Goal: Information Seeking & Learning: Learn about a topic

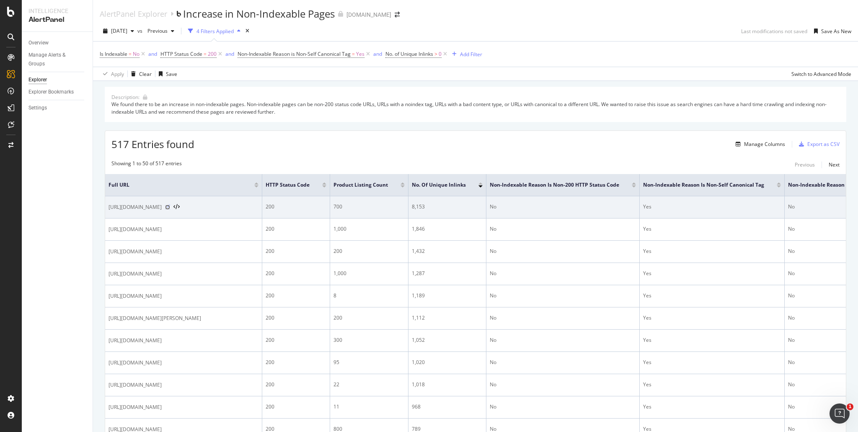
click at [170, 206] on icon at bounding box center [167, 207] width 5 height 5
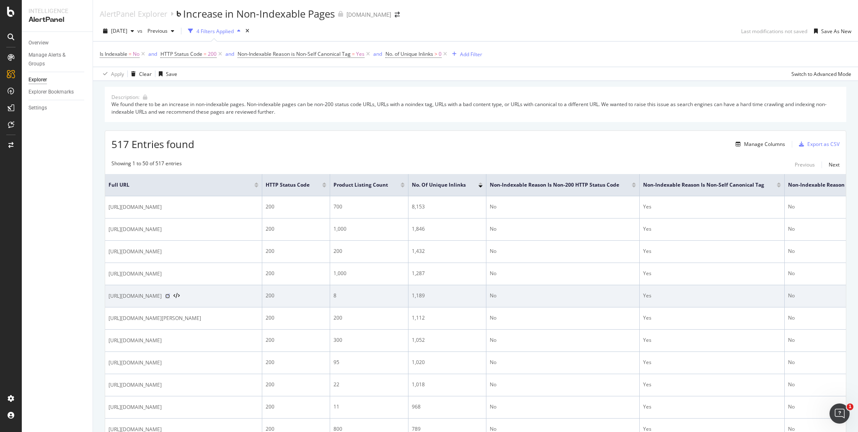
click at [170, 296] on icon at bounding box center [167, 295] width 5 height 5
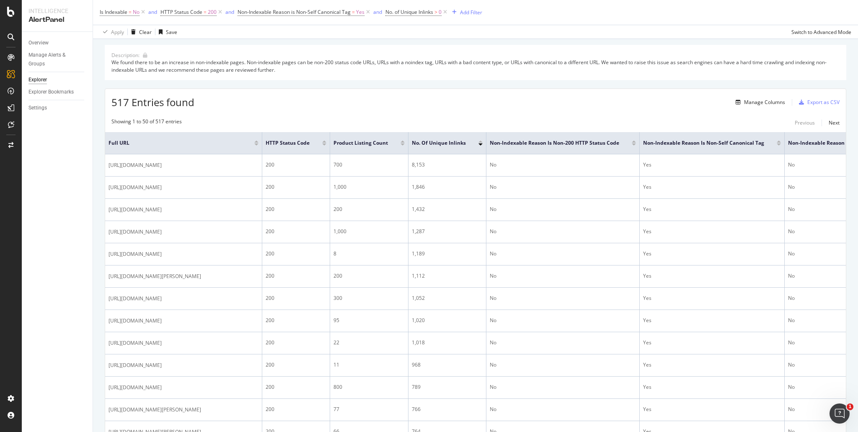
click at [405, 143] on div at bounding box center [403, 144] width 4 height 2
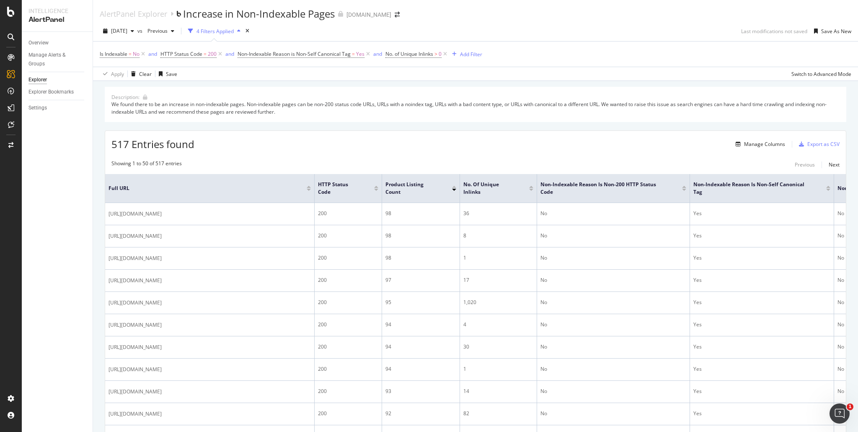
click at [453, 186] on div at bounding box center [454, 187] width 4 height 2
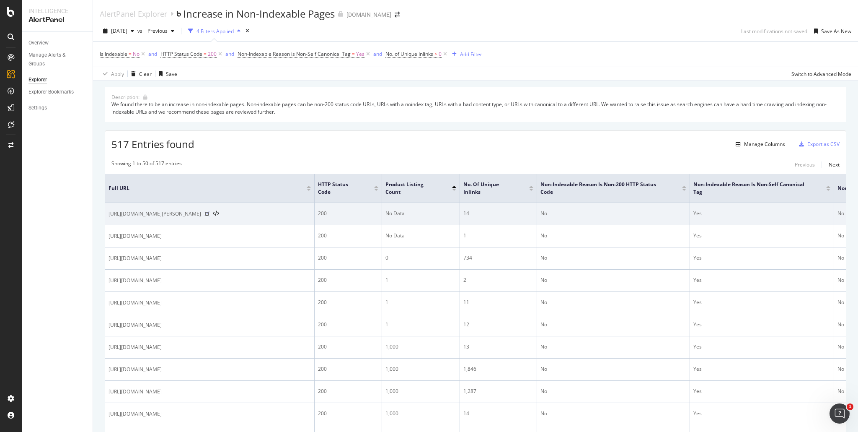
click at [210, 214] on icon at bounding box center [207, 213] width 5 height 5
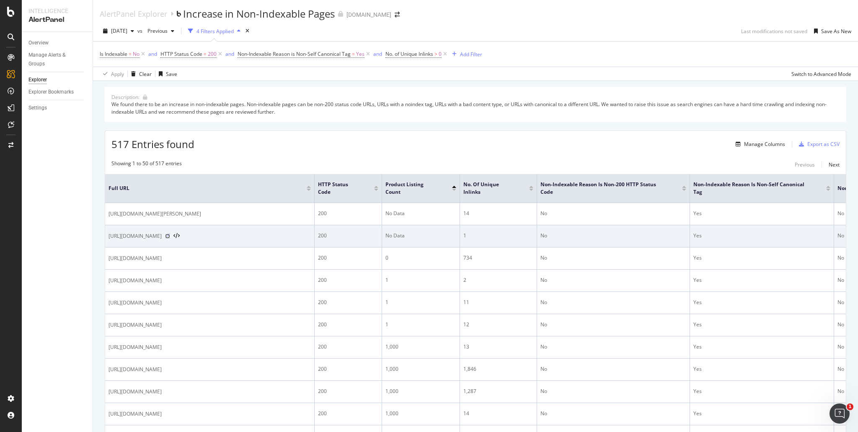
click at [170, 238] on icon at bounding box center [167, 235] width 5 height 5
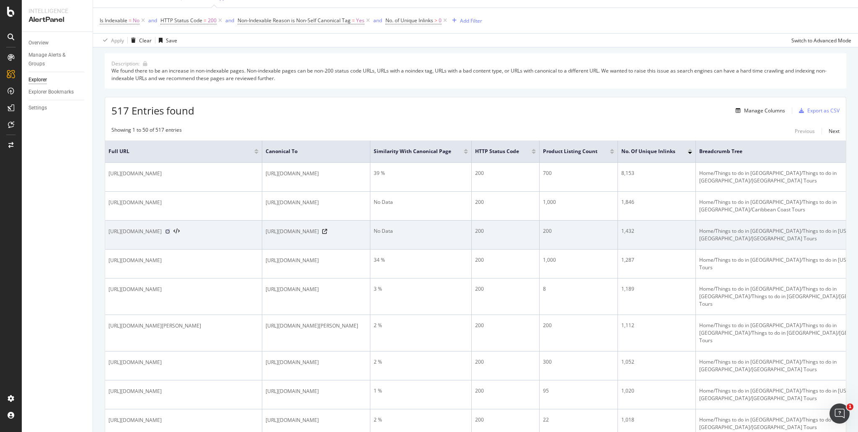
click at [170, 229] on icon at bounding box center [167, 231] width 5 height 5
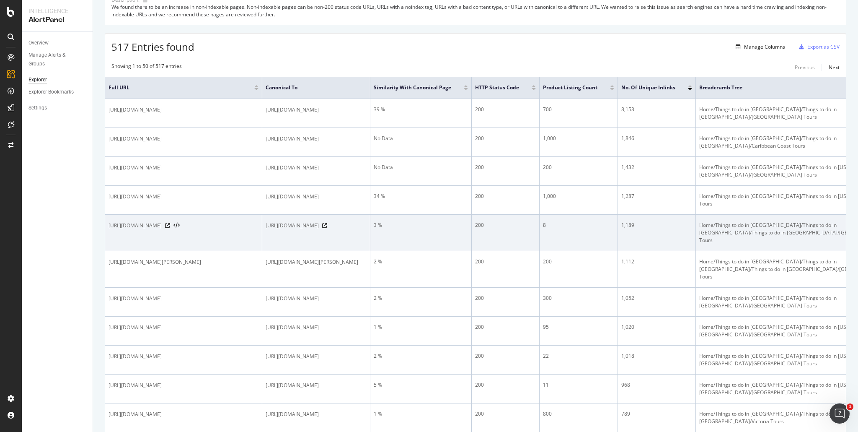
scroll to position [117, 0]
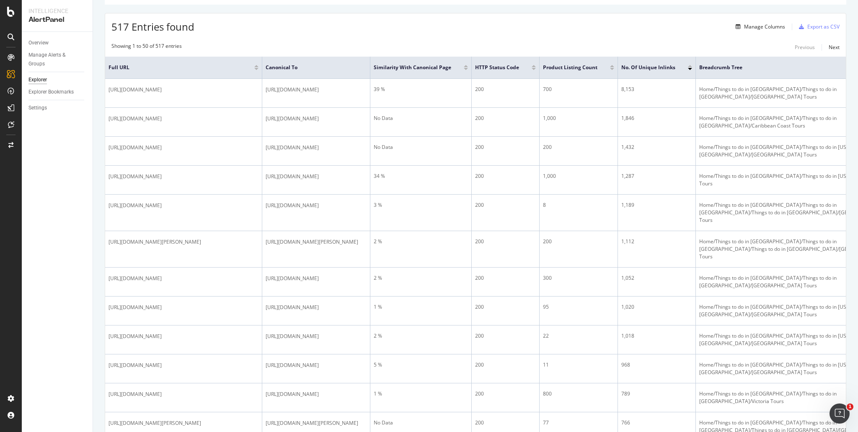
click at [468, 65] on div at bounding box center [466, 66] width 4 height 2
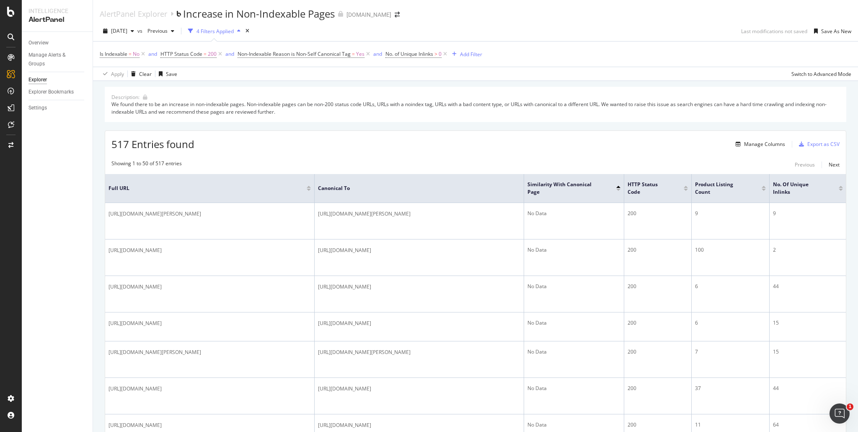
click at [619, 186] on div at bounding box center [619, 187] width 4 height 2
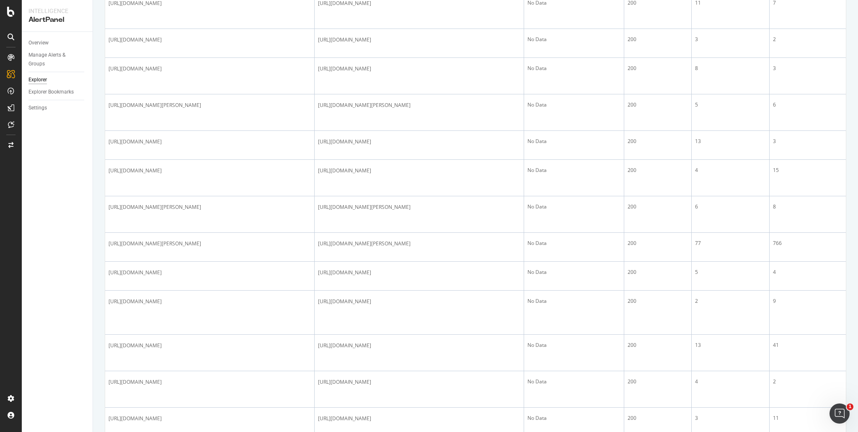
scroll to position [1362, 0]
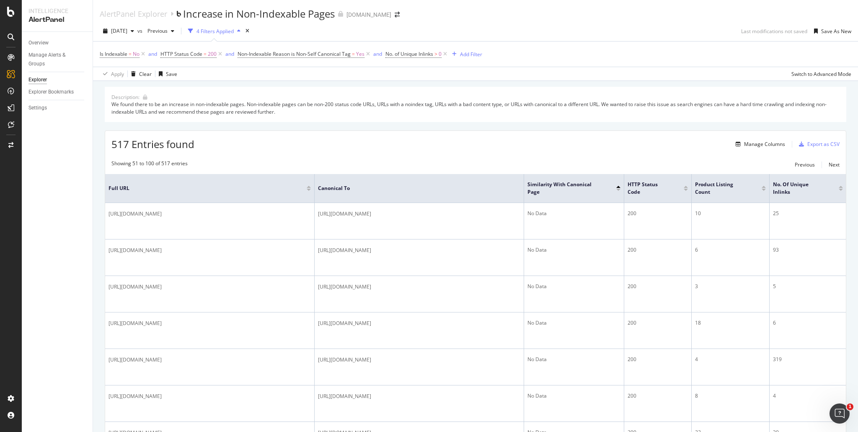
click at [355, 145] on div "517 Entries found Manage Columns Export as CSV" at bounding box center [475, 141] width 741 height 21
click at [459, 53] on div "button" at bounding box center [454, 54] width 11 height 5
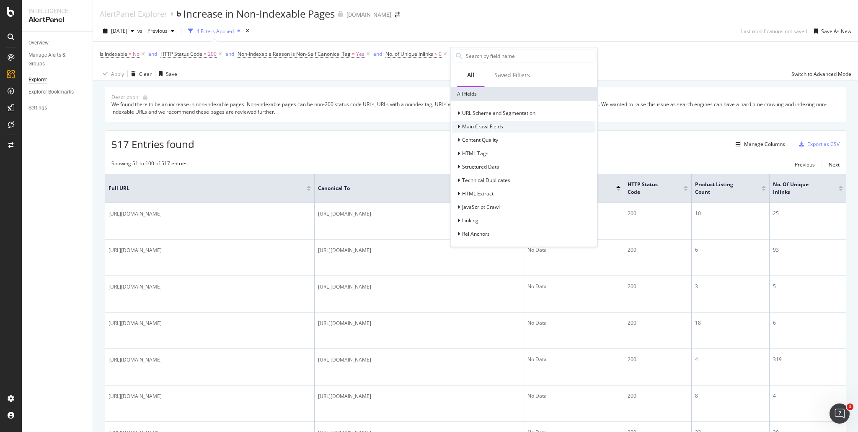
click at [460, 127] on icon at bounding box center [459, 126] width 3 height 5
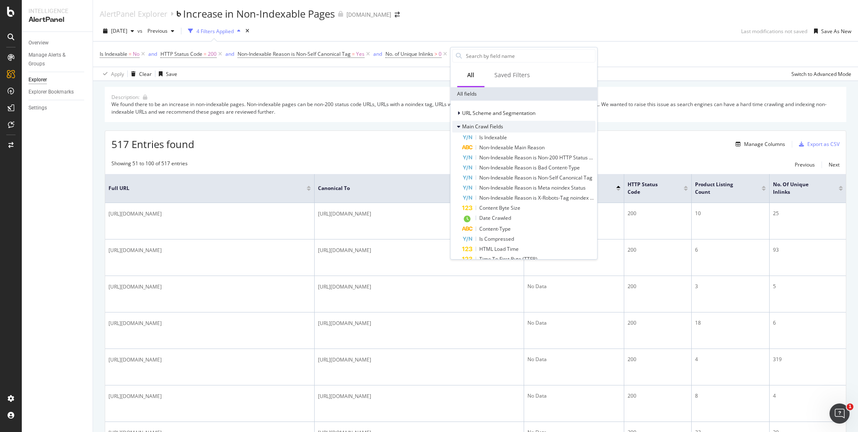
click at [461, 127] on div at bounding box center [459, 126] width 5 height 8
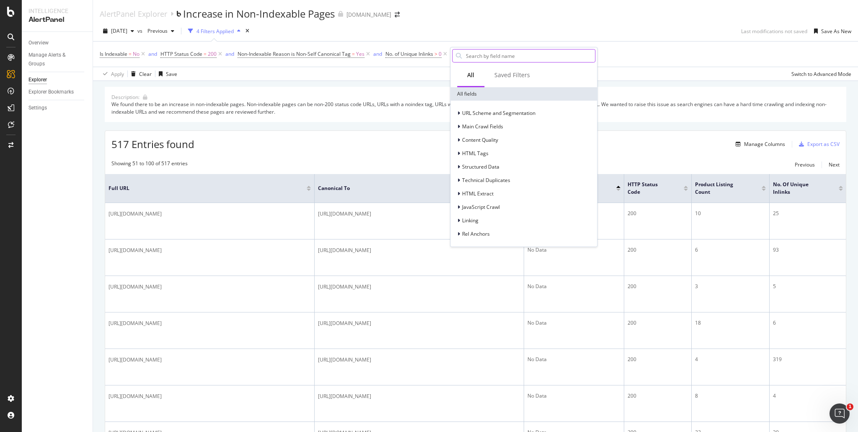
click at [503, 58] on input "text" at bounding box center [530, 55] width 130 height 13
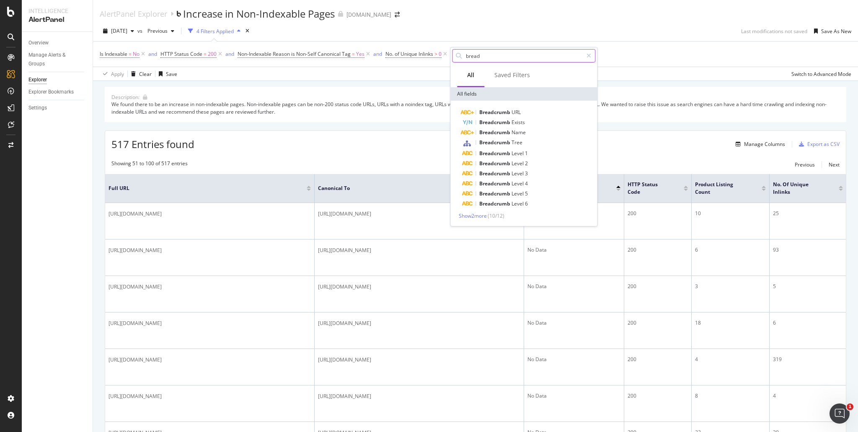
type input "bread"
click at [501, 131] on span "Breadcrumb" at bounding box center [495, 132] width 32 height 7
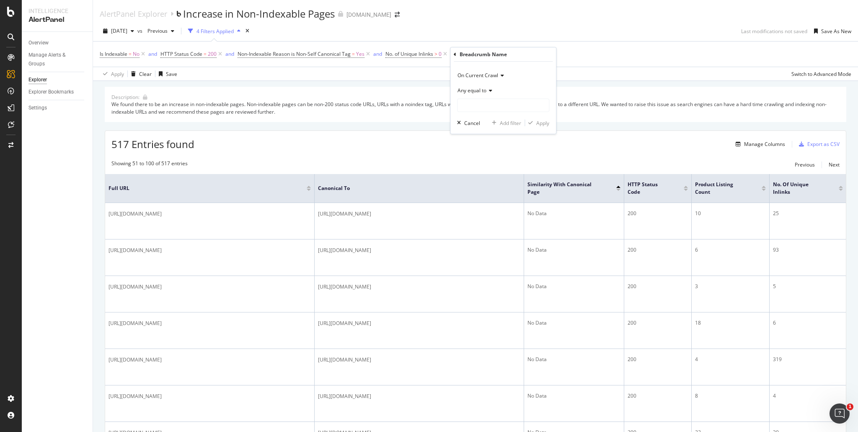
click at [456, 53] on icon at bounding box center [455, 54] width 3 height 5
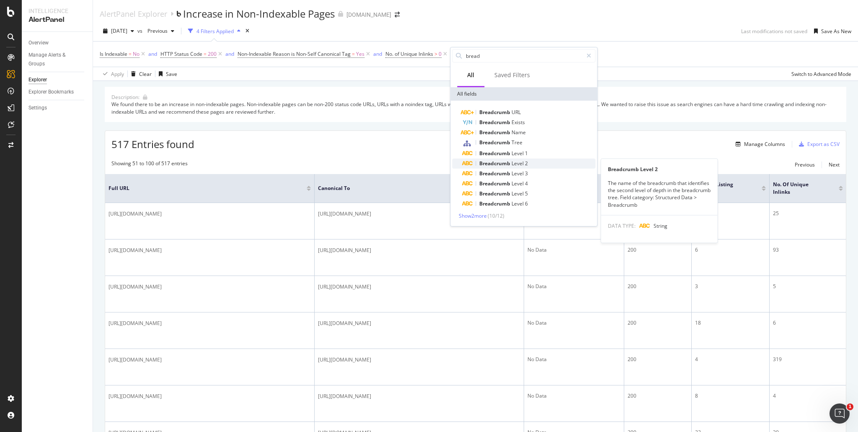
click at [508, 160] on span "Breadcrumb" at bounding box center [495, 163] width 32 height 7
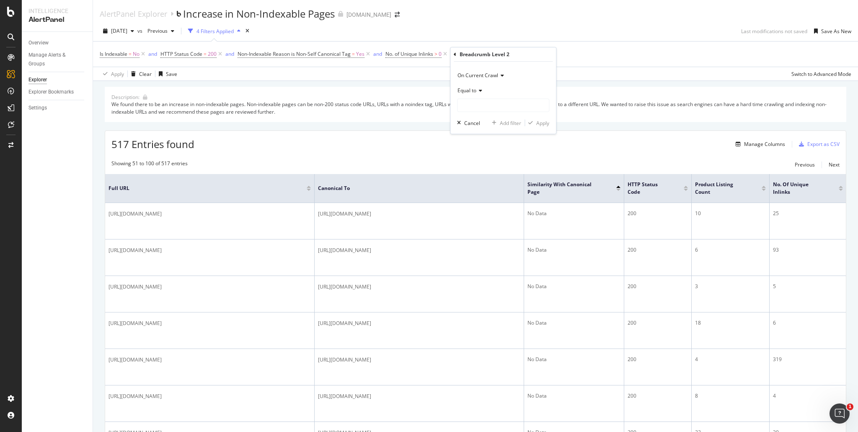
click at [502, 75] on icon at bounding box center [501, 75] width 6 height 5
click at [501, 73] on icon at bounding box center [501, 75] width 6 height 5
click at [478, 88] on icon at bounding box center [480, 90] width 6 height 5
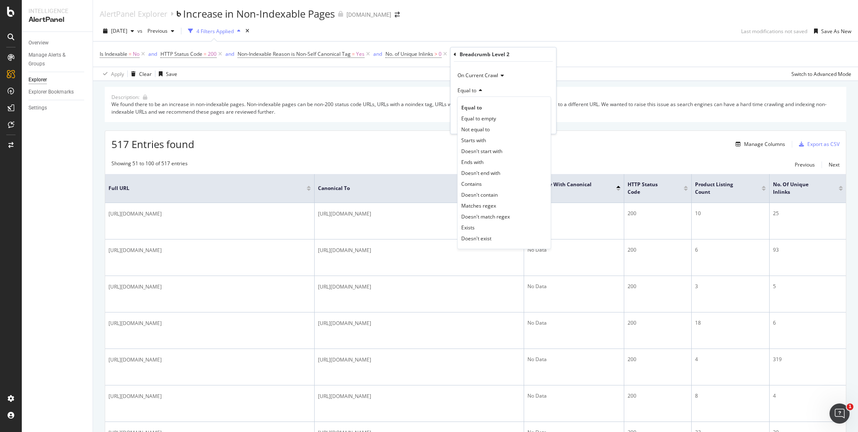
click at [483, 90] on div "Equal to" at bounding box center [503, 89] width 92 height 13
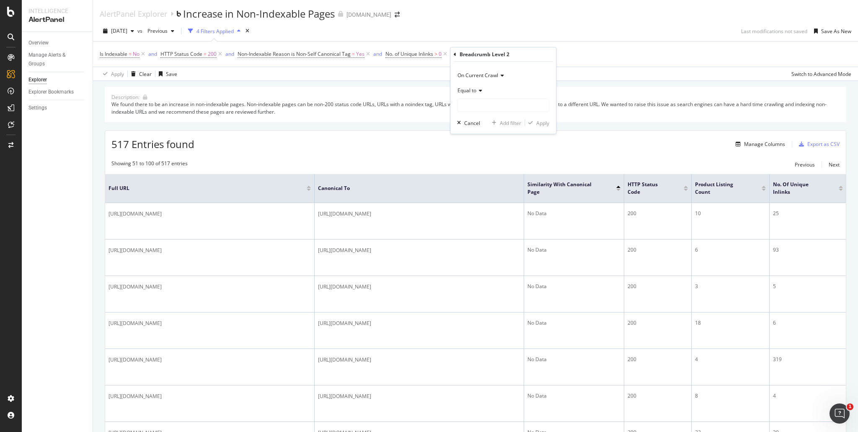
click at [454, 53] on icon at bounding box center [455, 54] width 3 height 5
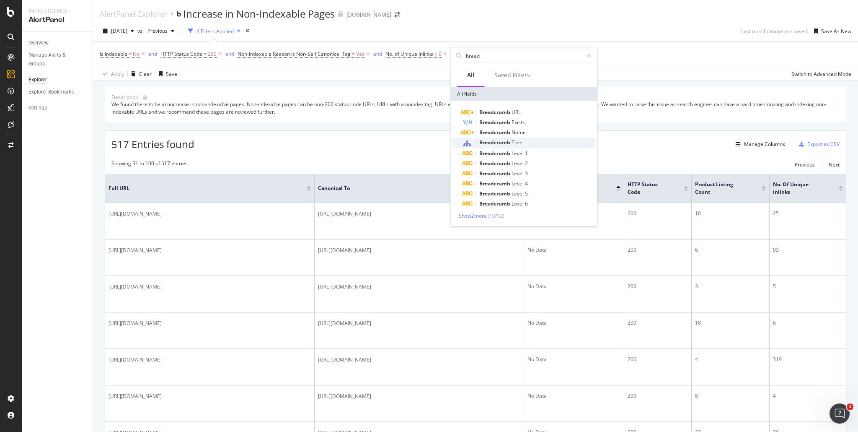
click at [511, 142] on span "Breadcrumb" at bounding box center [495, 142] width 32 height 7
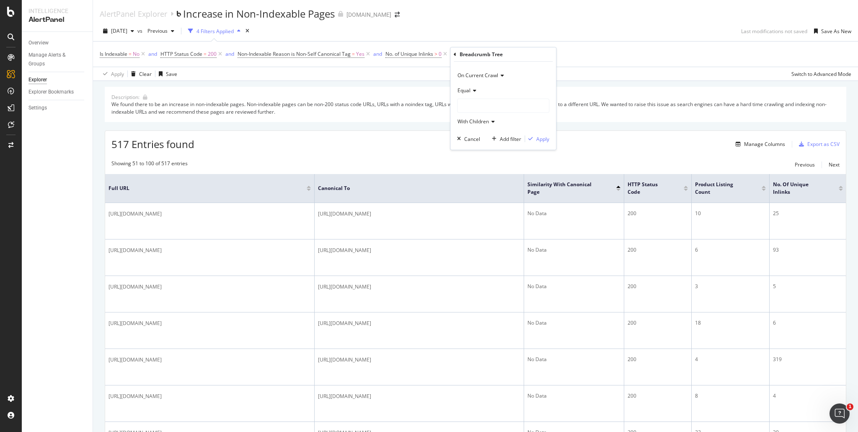
click at [456, 52] on icon at bounding box center [455, 54] width 3 height 5
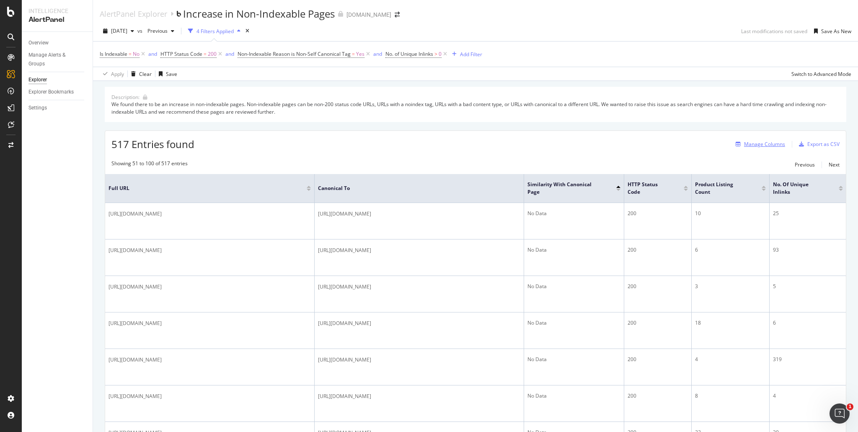
click at [758, 144] on div "Manage Columns" at bounding box center [764, 143] width 41 height 7
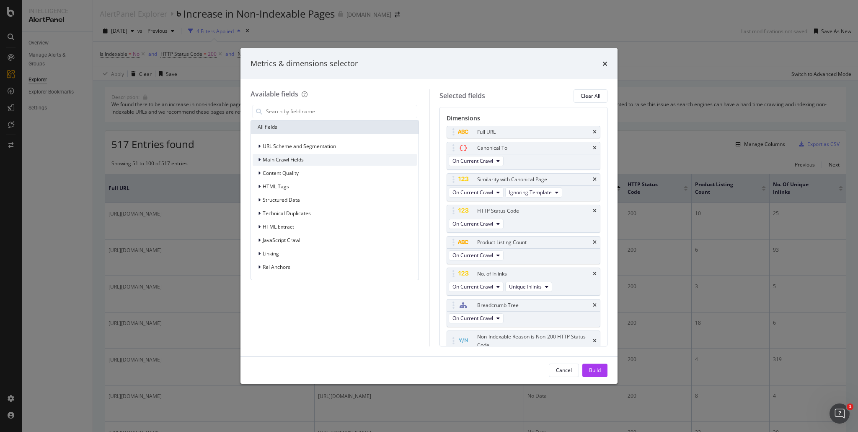
click at [259, 161] on icon "modal" at bounding box center [259, 159] width 3 height 5
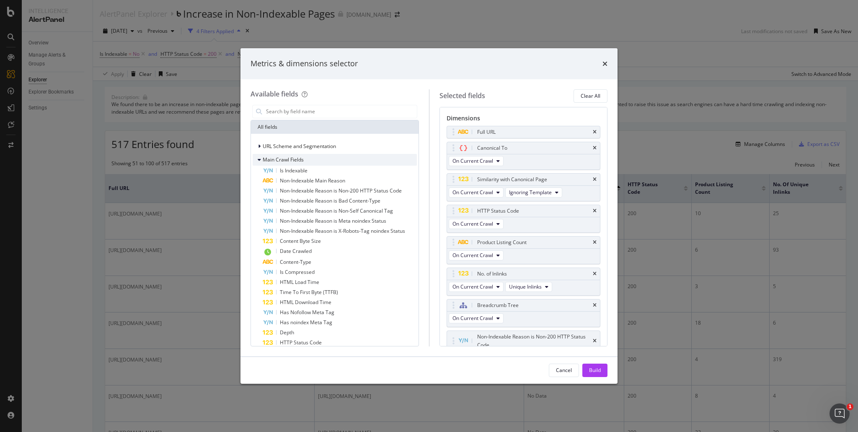
click at [259, 161] on icon "modal" at bounding box center [259, 159] width 3 height 5
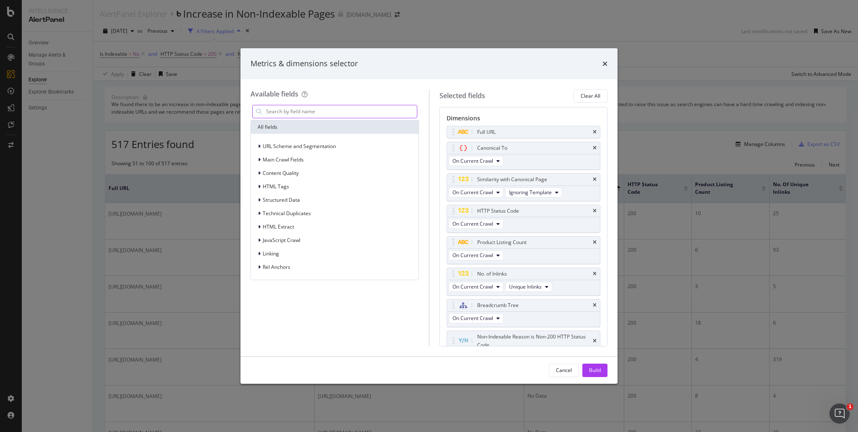
click at [301, 109] on input "modal" at bounding box center [341, 111] width 152 height 13
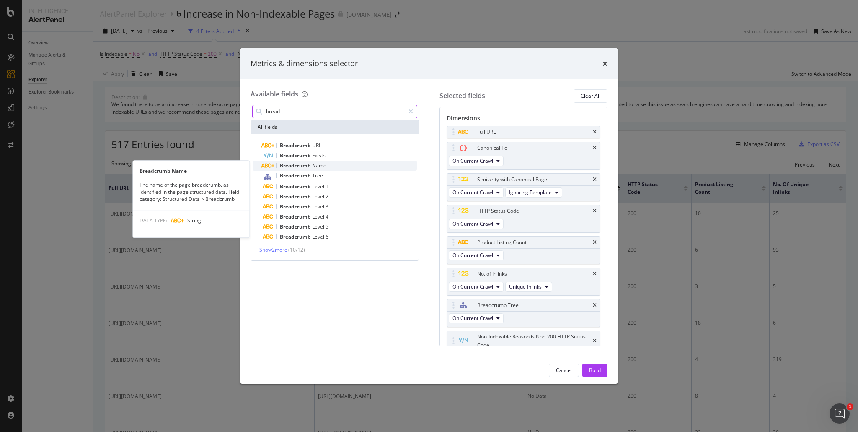
type input "bread"
click at [309, 165] on span "Breadcrumb" at bounding box center [296, 165] width 32 height 7
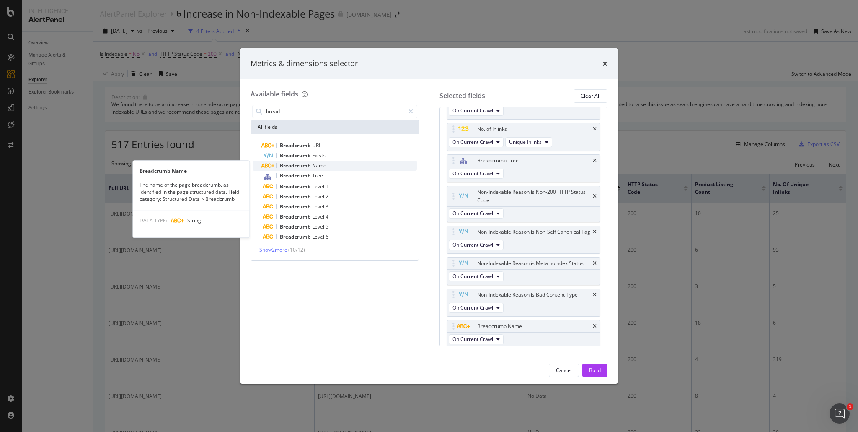
scroll to position [153, 0]
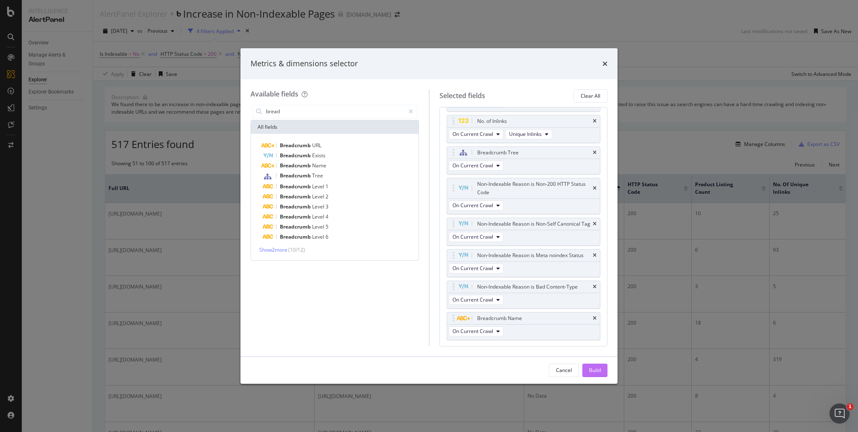
click at [593, 371] on div "Build" at bounding box center [595, 369] width 12 height 7
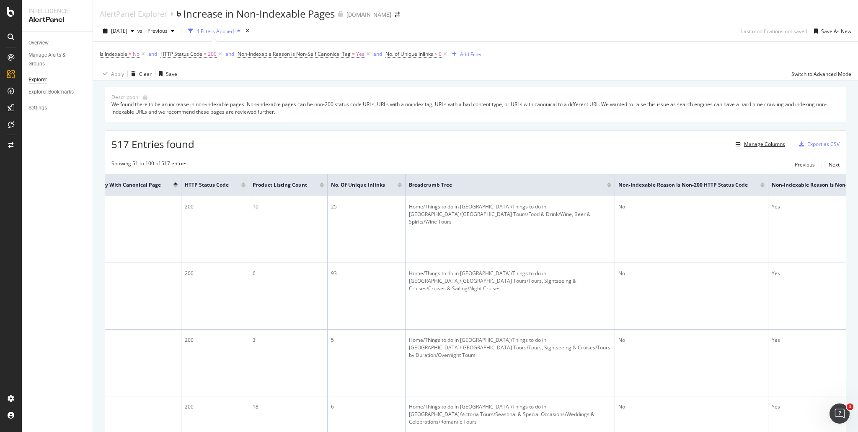
scroll to position [0, 256]
click at [764, 146] on div "Manage Columns" at bounding box center [764, 143] width 41 height 7
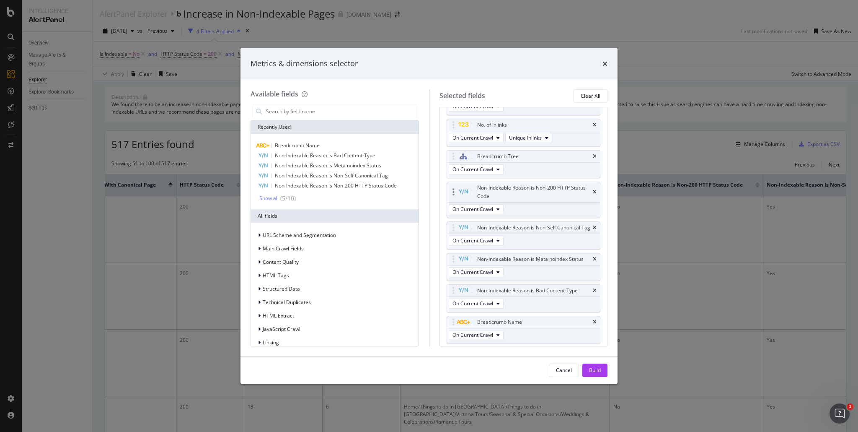
scroll to position [153, 0]
click at [593, 321] on icon "times" at bounding box center [595, 318] width 4 height 5
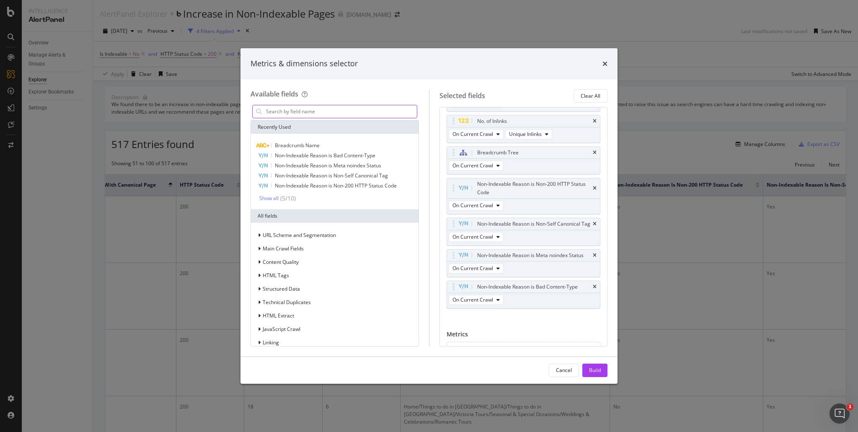
click at [298, 111] on input "modal" at bounding box center [341, 111] width 152 height 13
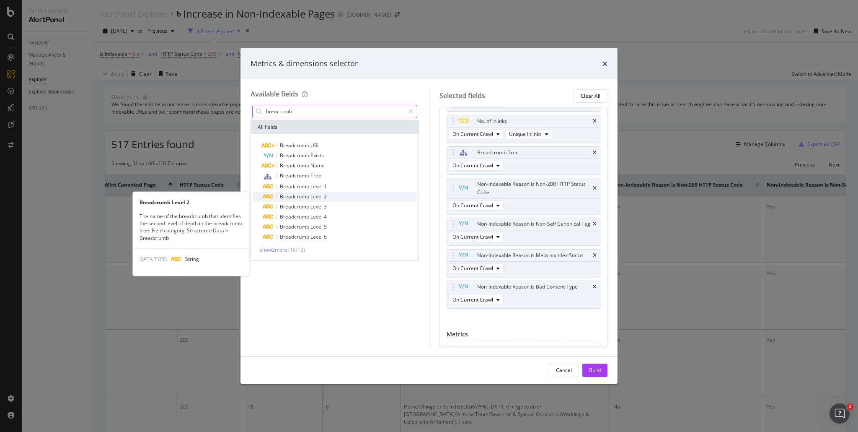
type input "breacrumb"
click at [311, 196] on span "Level" at bounding box center [317, 196] width 13 height 7
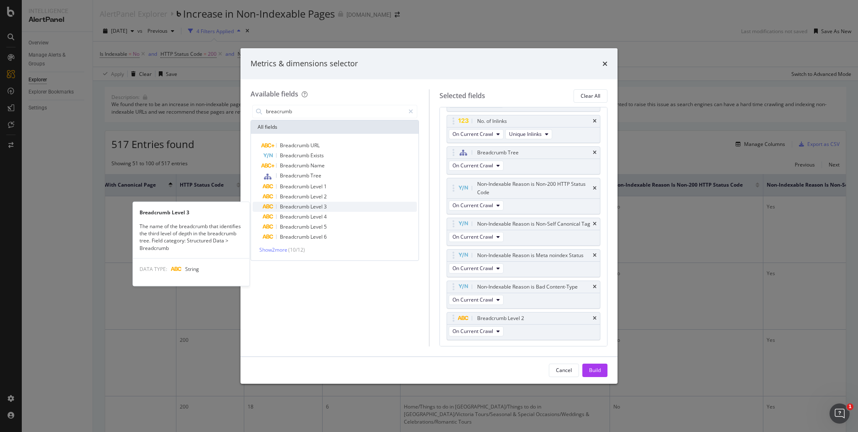
click at [319, 207] on span "Level" at bounding box center [317, 206] width 13 height 7
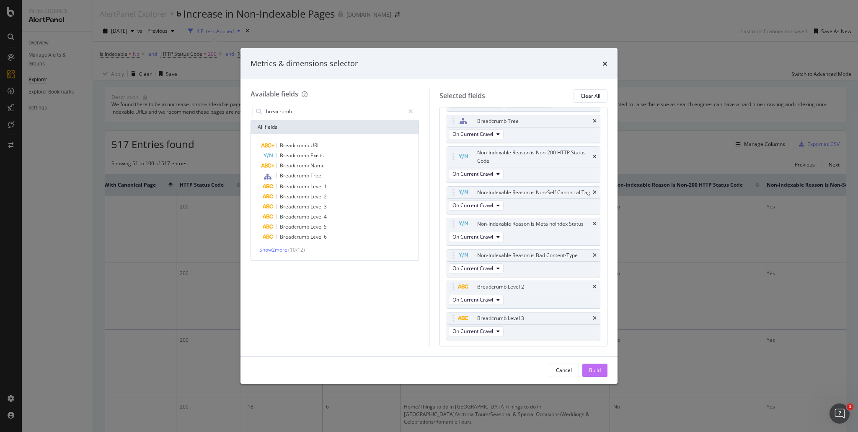
click at [598, 368] on div "Build" at bounding box center [595, 369] width 12 height 7
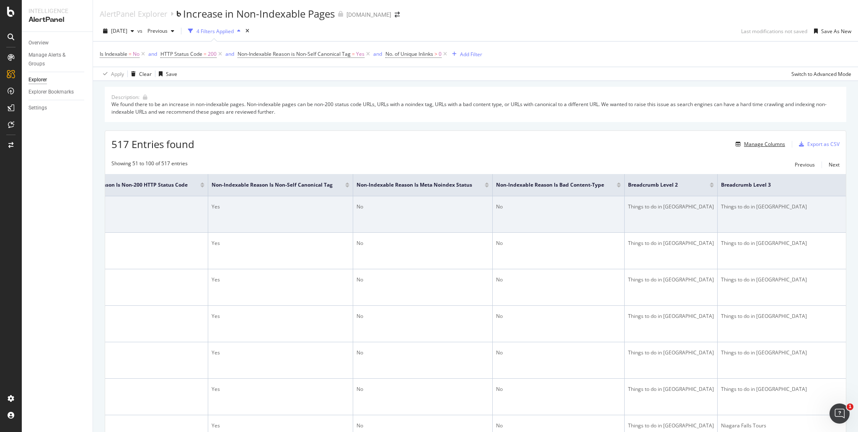
scroll to position [0, 810]
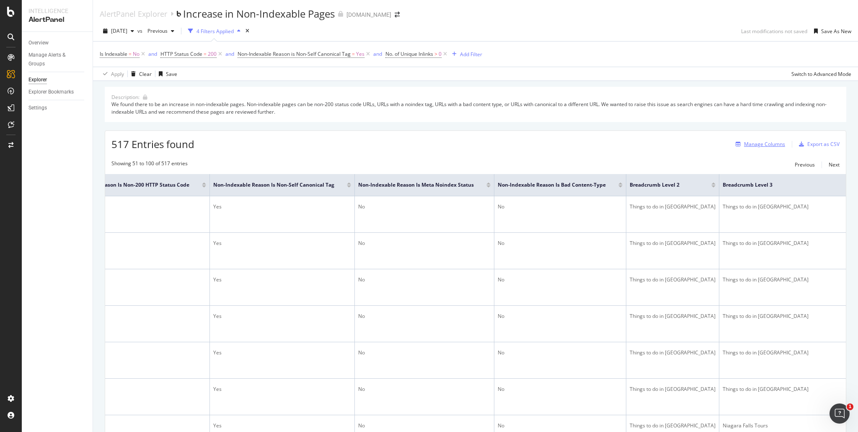
click at [774, 142] on div "Manage Columns" at bounding box center [764, 143] width 41 height 7
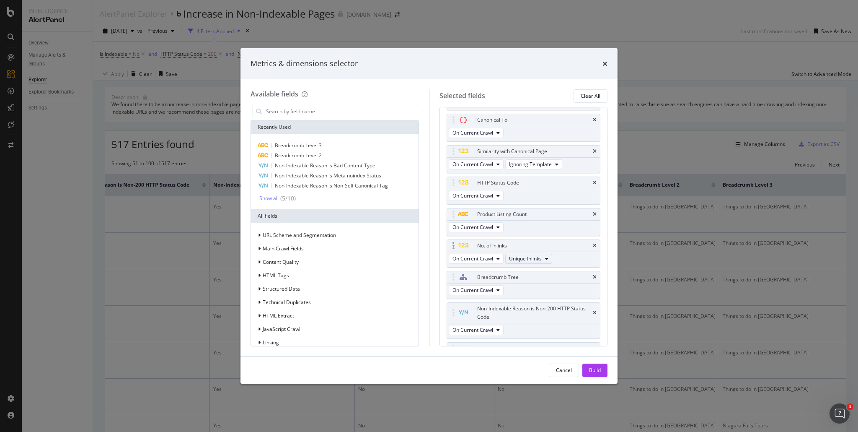
scroll to position [42, 0]
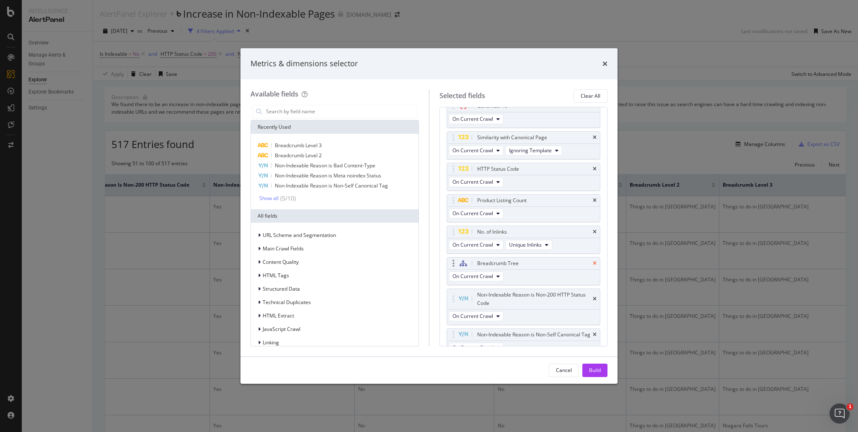
click at [593, 262] on icon "times" at bounding box center [595, 263] width 4 height 5
click at [593, 371] on div "Build" at bounding box center [595, 369] width 12 height 7
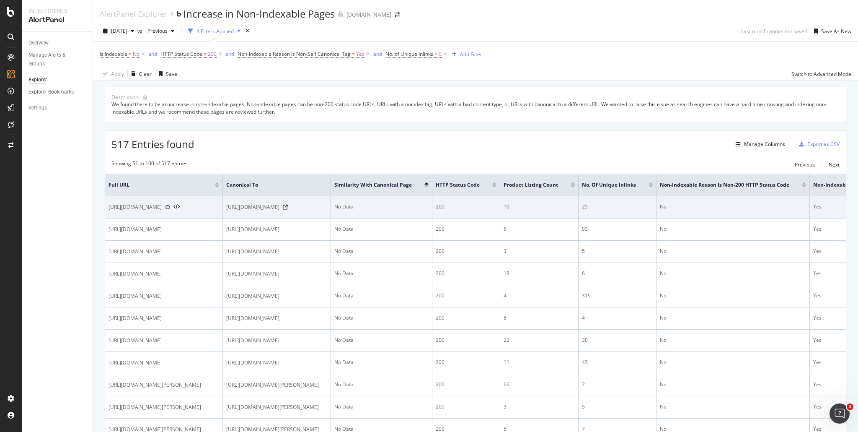
click at [170, 210] on icon at bounding box center [167, 207] width 5 height 5
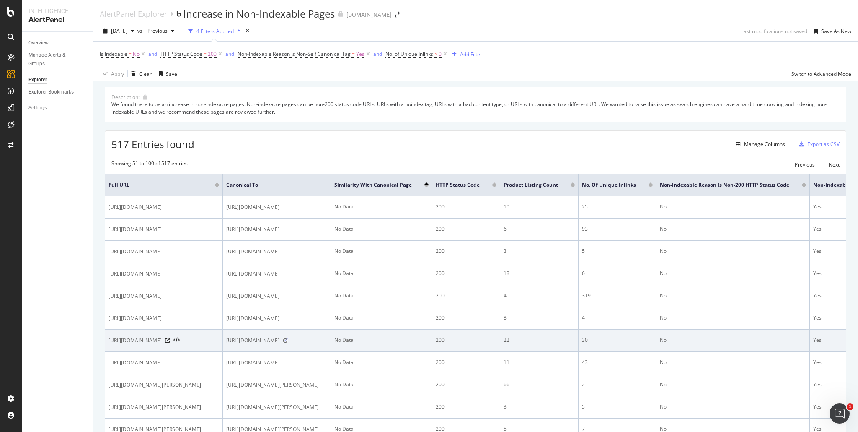
click at [288, 343] on icon at bounding box center [285, 340] width 5 height 5
click at [219, 345] on div "https://www.viator.com/Singapore-tours/Food-Tours-Attraction-Product-Category/d…" at bounding box center [164, 340] width 111 height 8
click at [170, 343] on icon at bounding box center [167, 340] width 5 height 5
click at [288, 343] on icon at bounding box center [285, 340] width 5 height 5
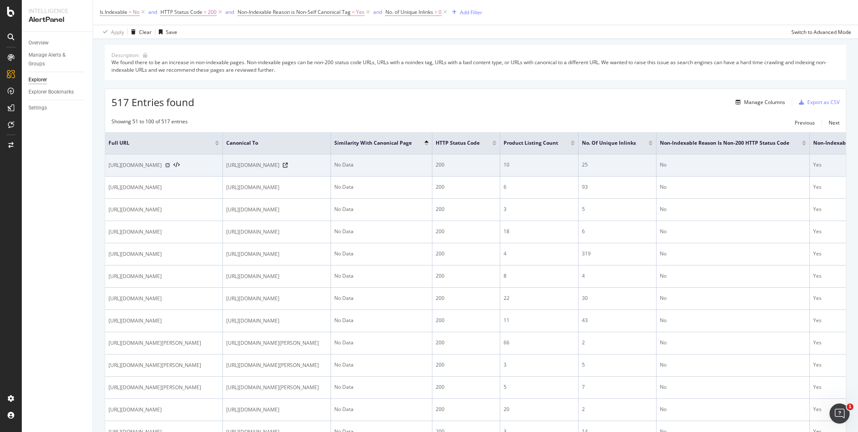
click at [170, 168] on icon at bounding box center [167, 165] width 5 height 5
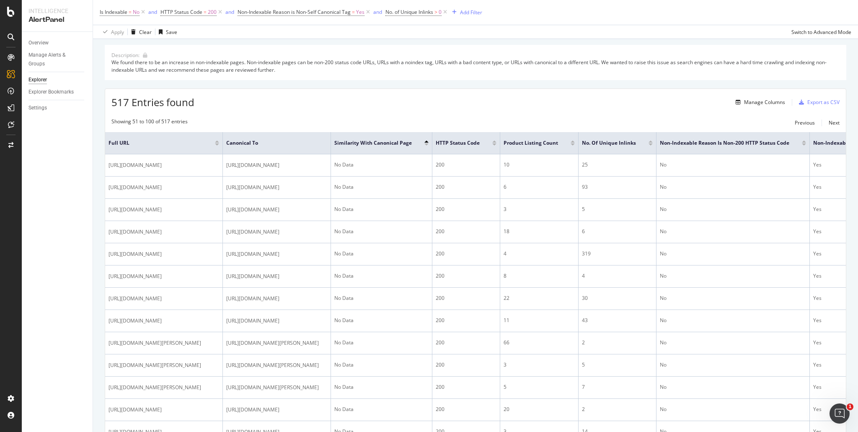
drag, startPoint x: 549, startPoint y: 16, endPoint x: 573, endPoint y: 15, distance: 24.7
click at [549, 16] on div "Is Indexable = No and HTTP Status Code = 200 and Non-Indexable Reason is Non-Se…" at bounding box center [476, 12] width 752 height 25
click at [588, 37] on div "Apply Clear Save Switch to Advanced Mode" at bounding box center [475, 32] width 765 height 14
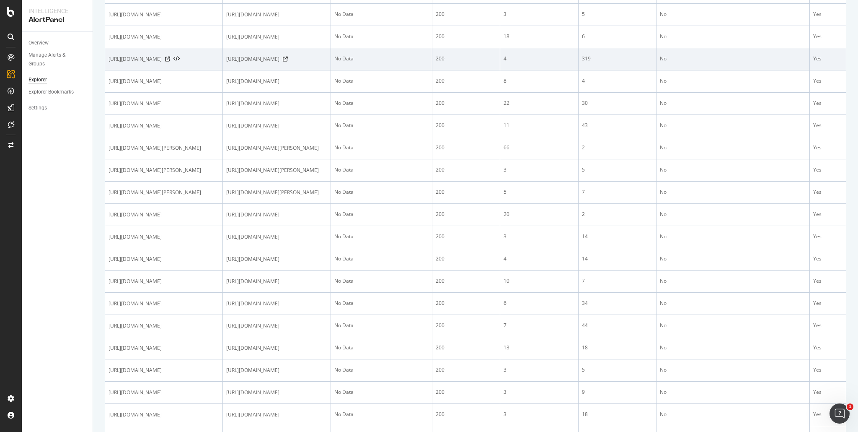
scroll to position [293, 0]
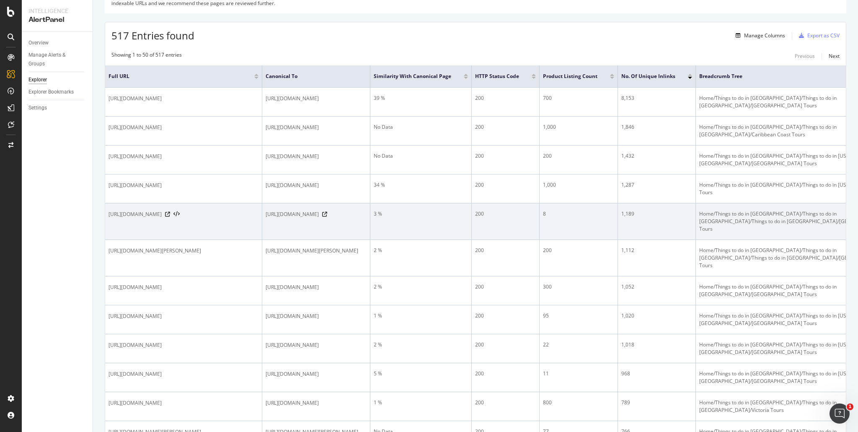
scroll to position [95, 0]
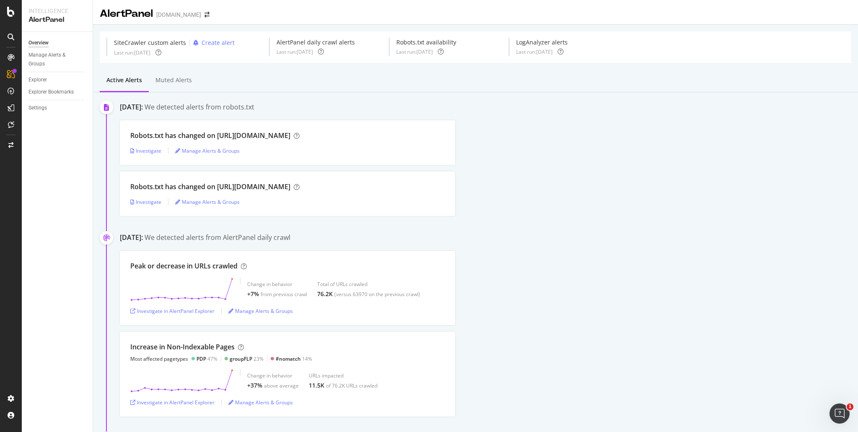
scroll to position [84, 0]
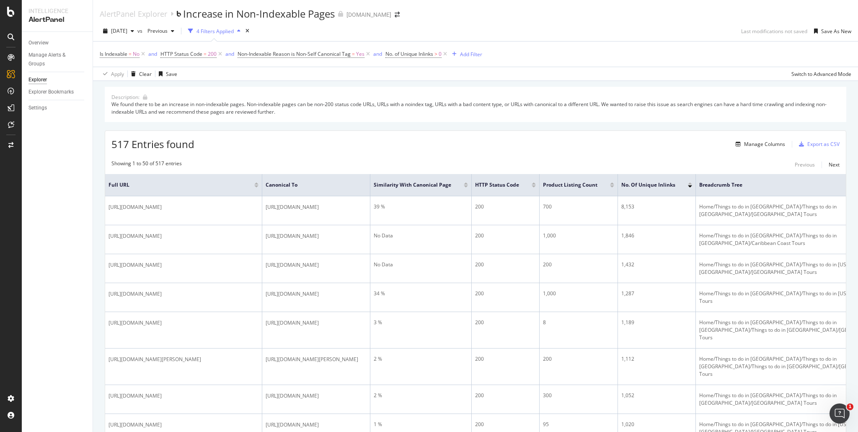
scroll to position [95, 0]
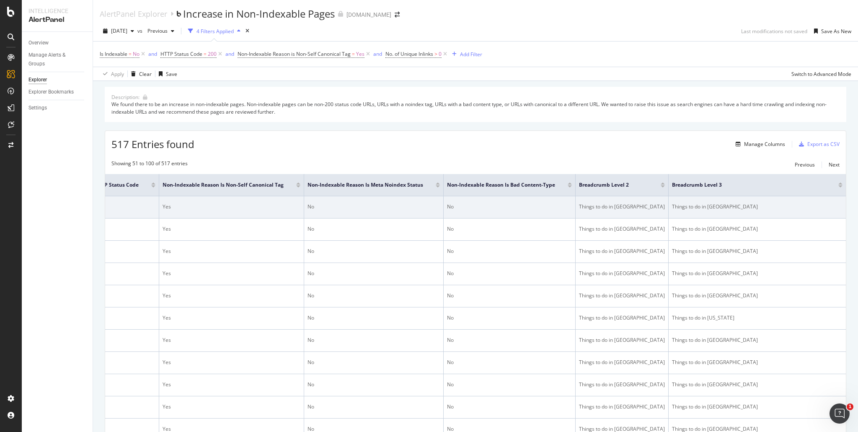
scroll to position [0, 799]
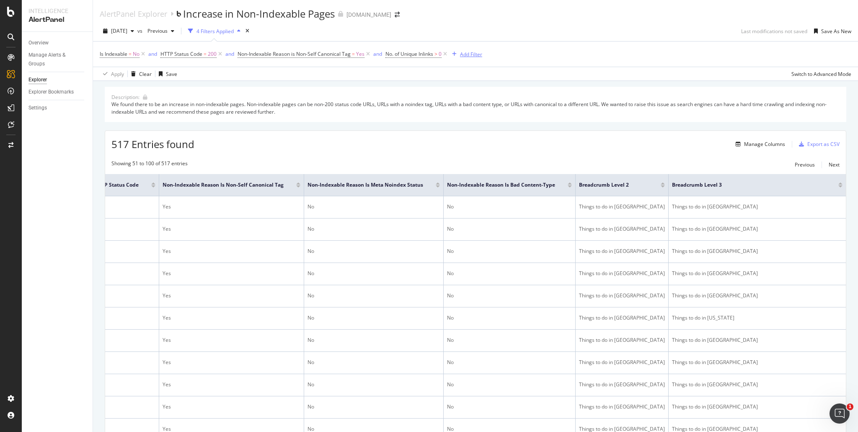
click at [472, 52] on div "Add Filter" at bounding box center [471, 54] width 22 height 7
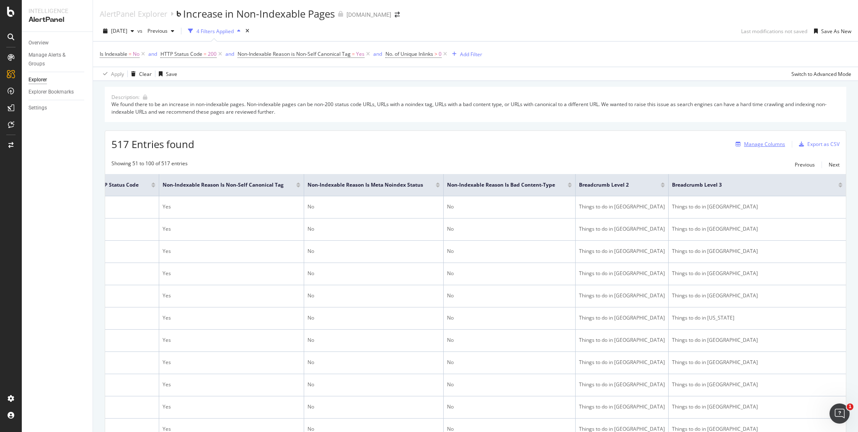
click at [762, 146] on div "Manage Columns" at bounding box center [764, 143] width 41 height 7
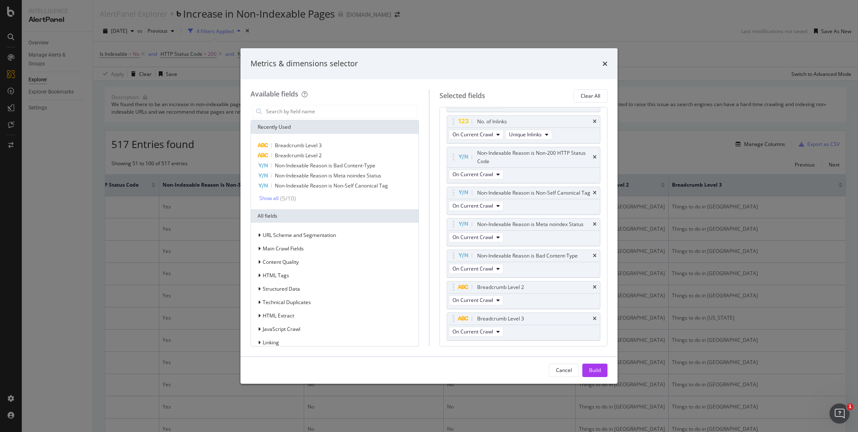
scroll to position [153, 0]
click at [346, 113] on input "modal" at bounding box center [341, 111] width 152 height 13
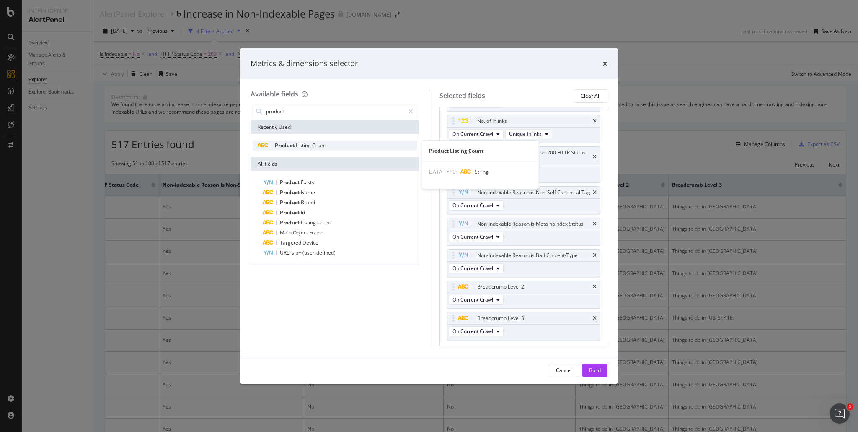
type input "product"
click at [318, 144] on span "Count" at bounding box center [319, 145] width 14 height 7
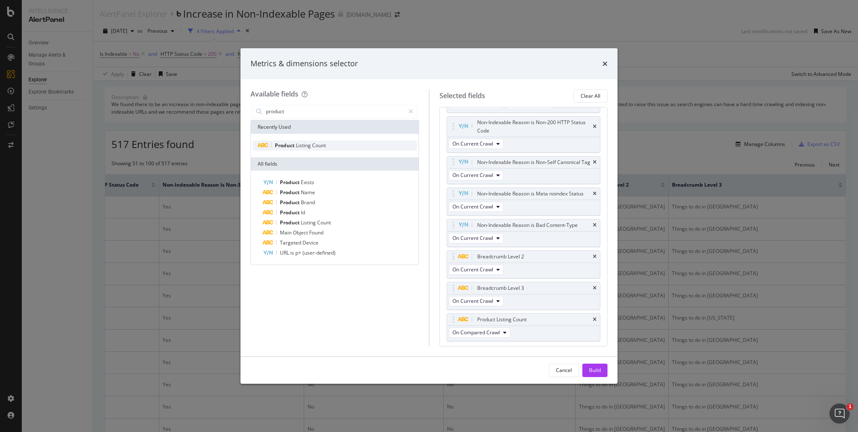
scroll to position [184, 0]
click at [595, 367] on div "Build" at bounding box center [595, 369] width 12 height 7
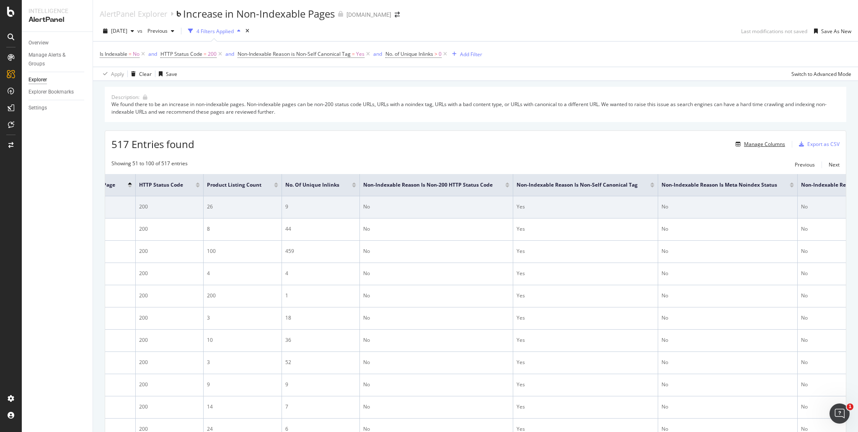
scroll to position [0, 298]
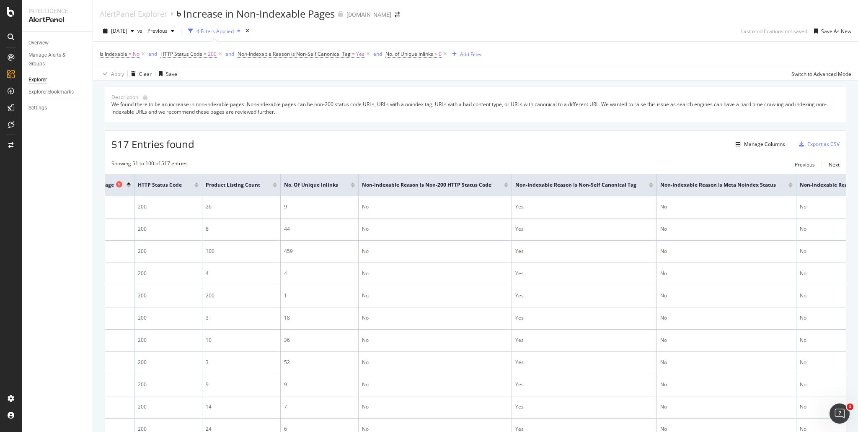
click at [122, 184] on icon at bounding box center [119, 184] width 6 height 6
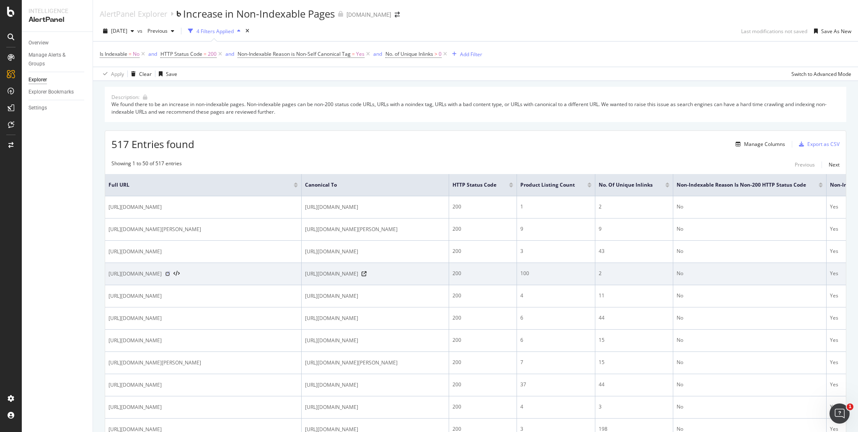
click at [170, 276] on icon at bounding box center [167, 273] width 5 height 5
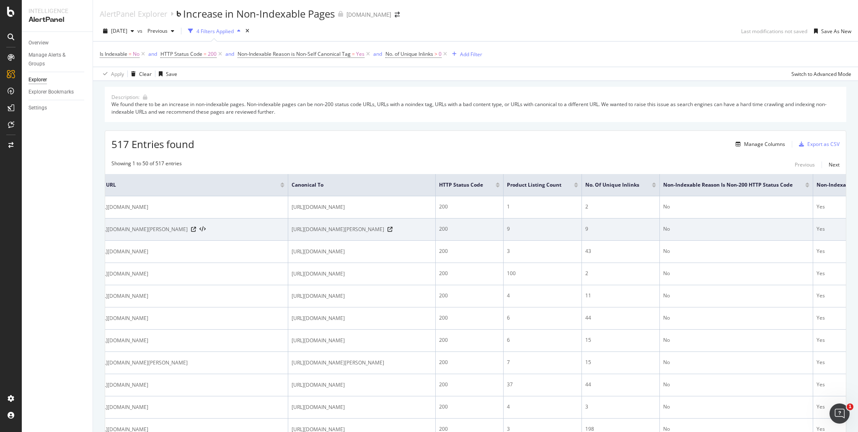
scroll to position [0, 11]
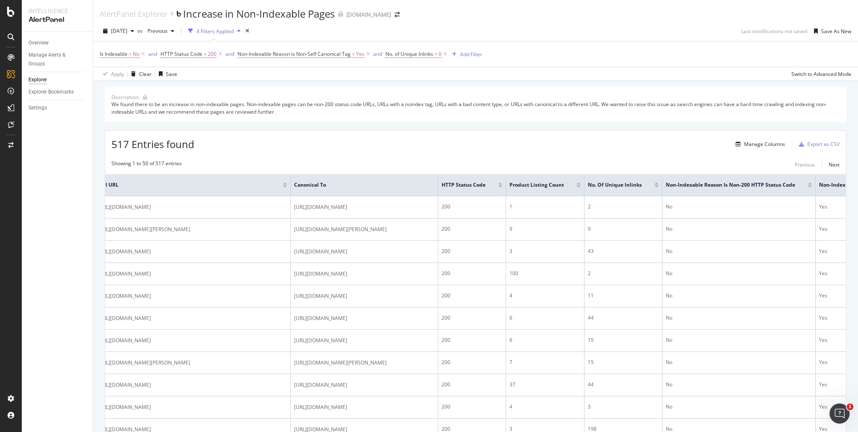
click at [581, 183] on div at bounding box center [579, 183] width 4 height 2
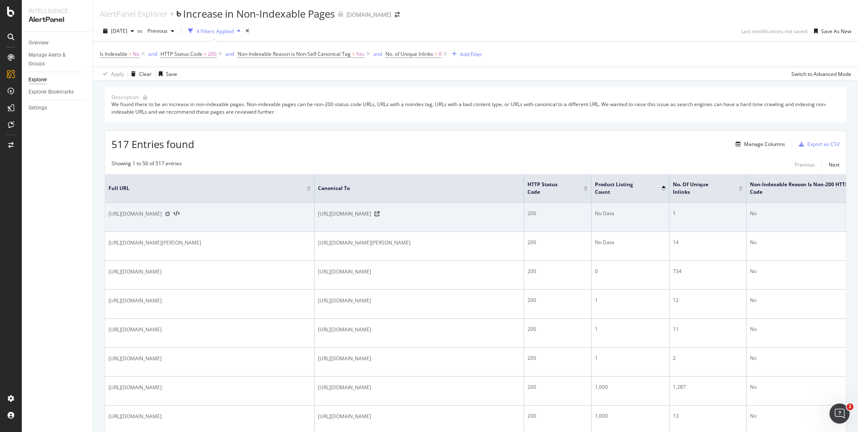
click at [170, 216] on icon at bounding box center [167, 213] width 5 height 5
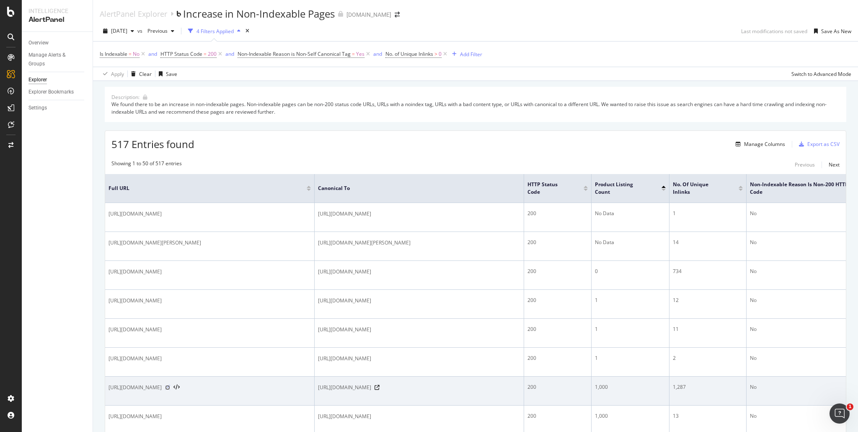
click at [170, 388] on icon at bounding box center [167, 387] width 5 height 5
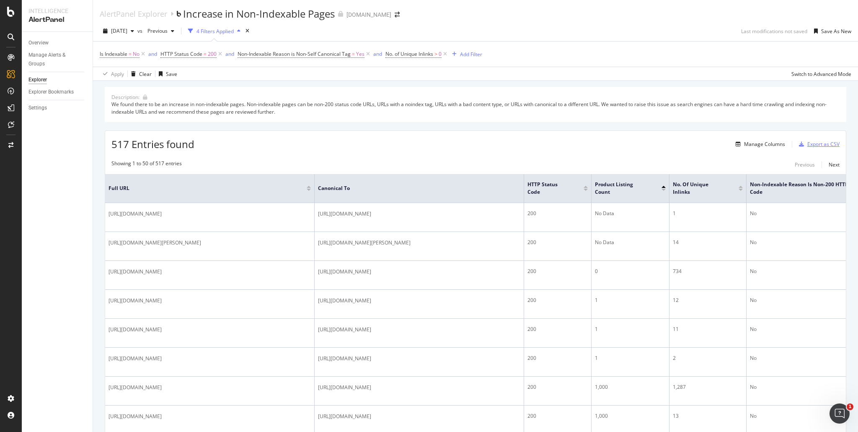
click at [819, 145] on div "Export as CSV" at bounding box center [824, 143] width 32 height 7
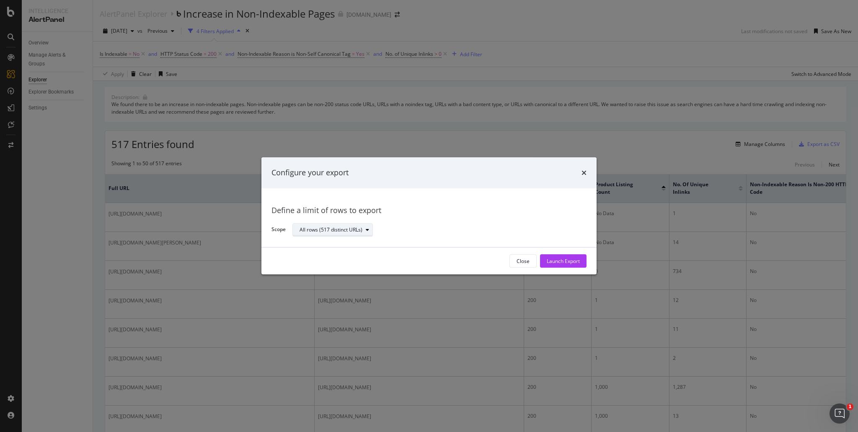
click at [355, 229] on div "All rows (517 distinct URLs)" at bounding box center [331, 229] width 63 height 5
click at [436, 223] on div "All rows (517 distinct URLs)" at bounding box center [437, 230] width 288 height 15
click at [576, 264] on div "Launch Export" at bounding box center [563, 260] width 33 height 7
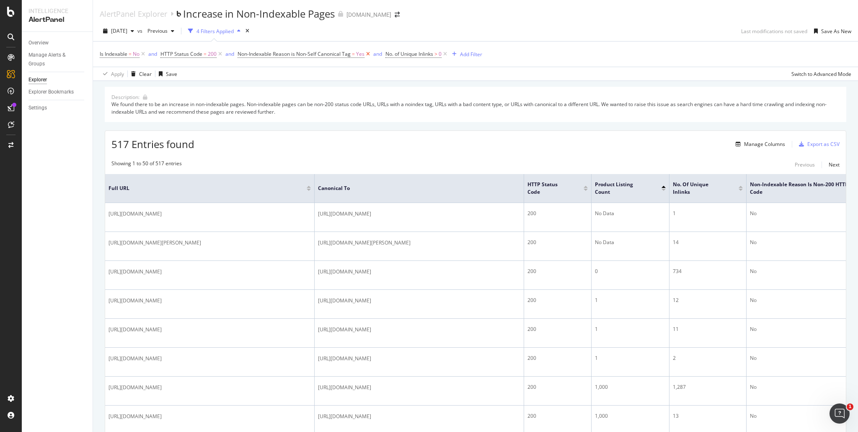
click at [368, 53] on icon at bounding box center [368, 54] width 7 height 8
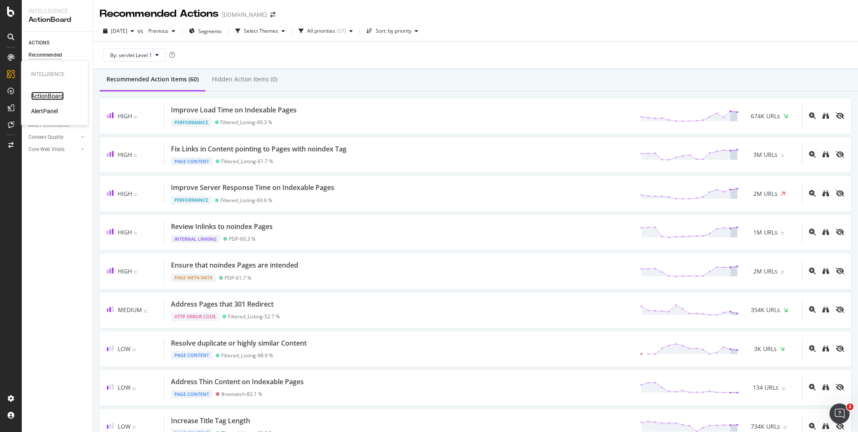
click at [34, 96] on div "ActionBoard" at bounding box center [47, 96] width 33 height 8
click at [45, 94] on div "Overview" at bounding box center [38, 92] width 20 height 9
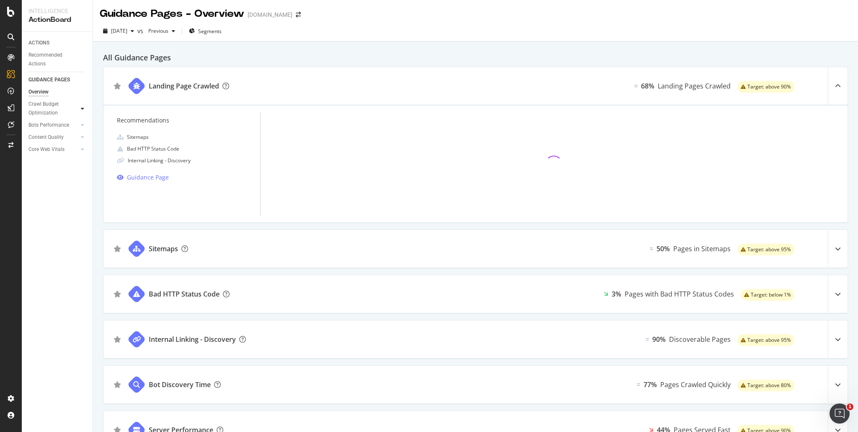
click at [82, 109] on icon at bounding box center [82, 108] width 3 height 5
click at [81, 107] on icon at bounding box center [82, 108] width 3 height 5
click at [51, 57] on div "Recommended Actions" at bounding box center [53, 60] width 50 height 18
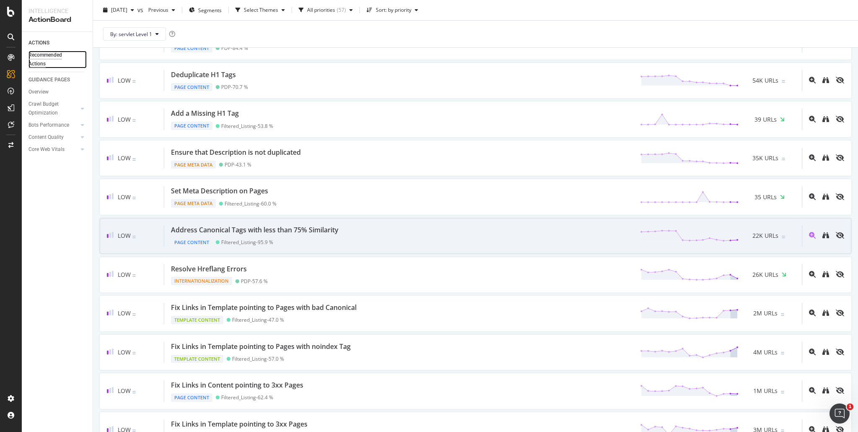
scroll to position [503, 0]
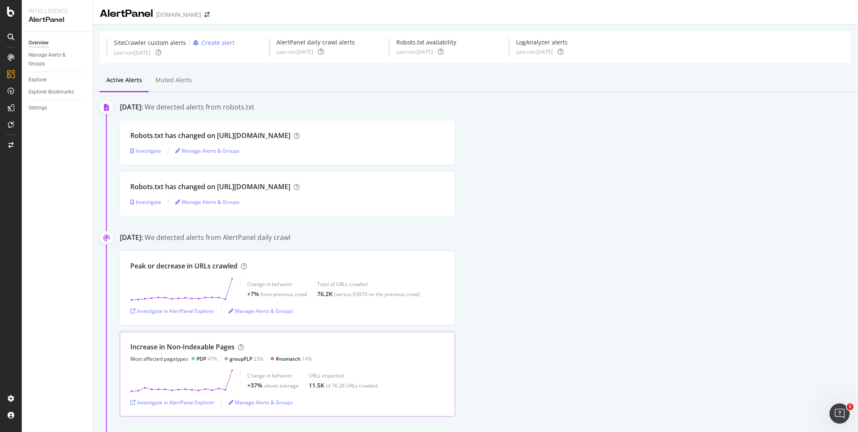
click at [340, 358] on div "Increase in Non-Indexable Pages Most affected pagetypes PDP 47% groupFLP 23% #n…" at bounding box center [287, 352] width 314 height 20
click at [218, 345] on div "Increase in Non-Indexable Pages" at bounding box center [182, 347] width 104 height 10
click at [200, 403] on div "Investigate in AlertPanel Explorer" at bounding box center [172, 402] width 84 height 7
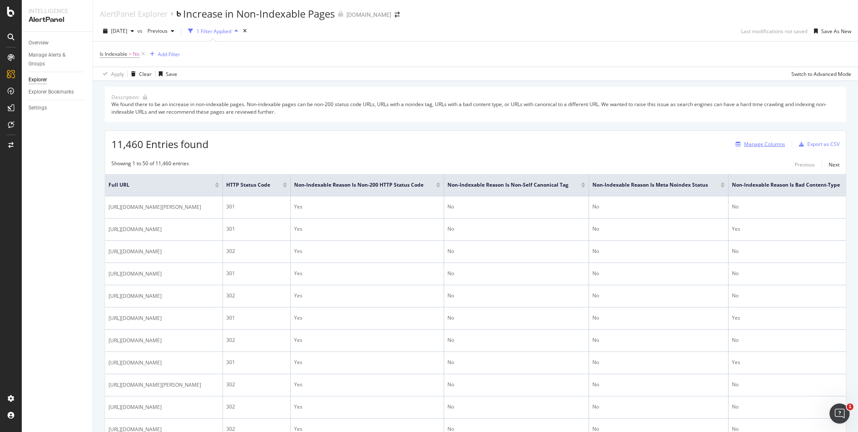
click at [756, 144] on div "Manage Columns" at bounding box center [764, 143] width 41 height 7
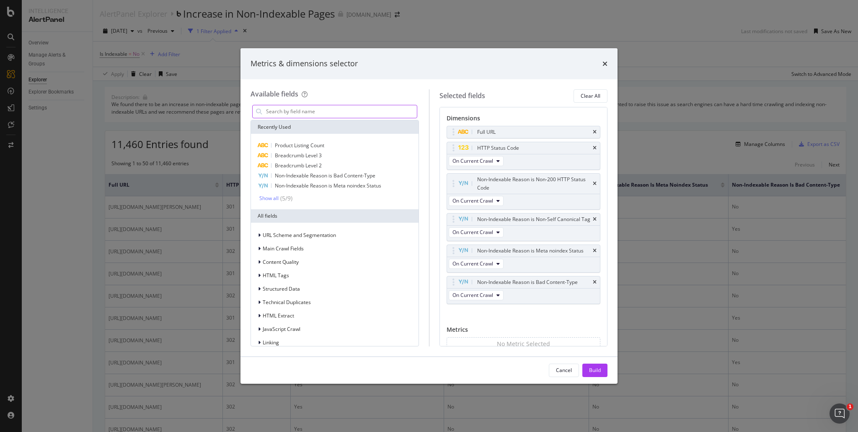
click at [320, 111] on input "modal" at bounding box center [341, 111] width 152 height 13
click at [319, 145] on span "Product Listing Count" at bounding box center [299, 145] width 49 height 7
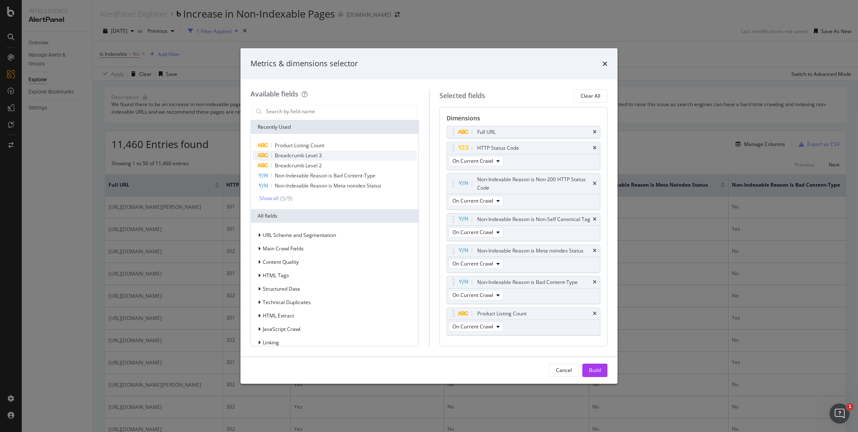
click at [321, 155] on span "Breadcrumb Level 3" at bounding box center [298, 155] width 47 height 7
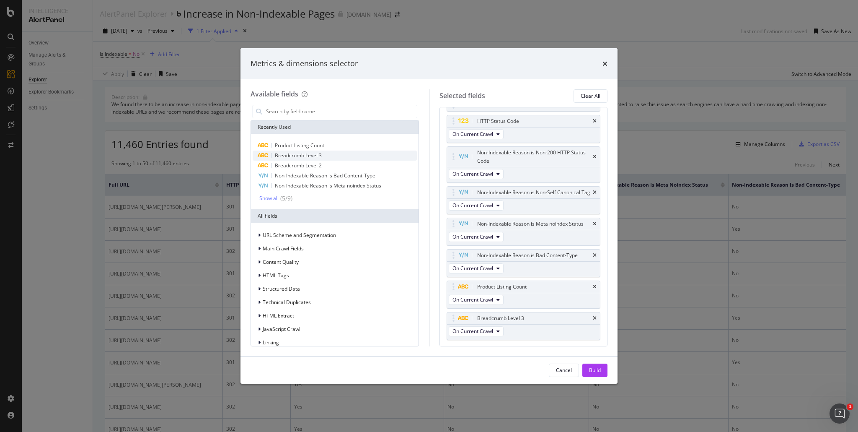
scroll to position [28, 0]
click at [593, 320] on icon "times" at bounding box center [595, 317] width 4 height 5
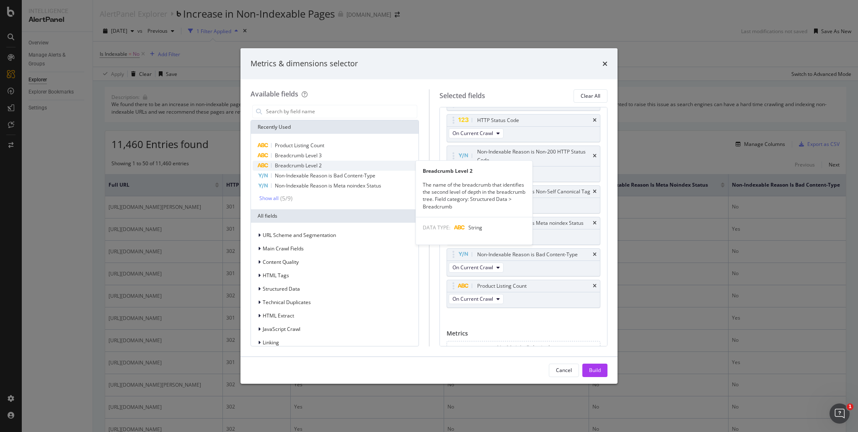
click at [316, 164] on span "Breadcrumb Level 2" at bounding box center [298, 165] width 47 height 7
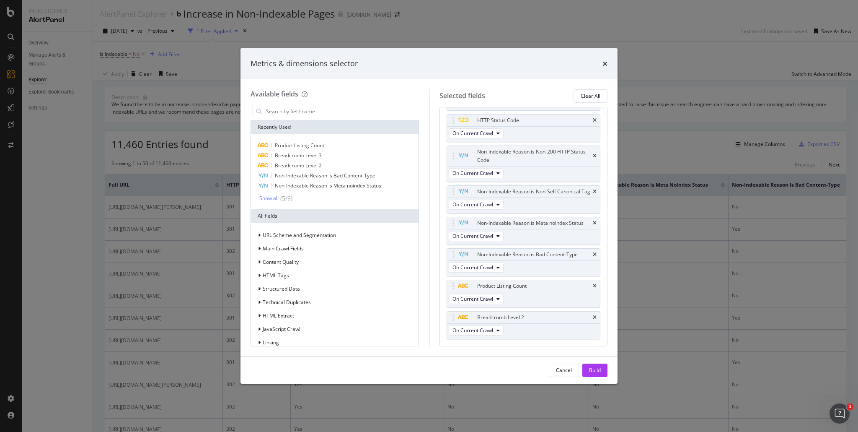
click at [599, 370] on div "Build" at bounding box center [595, 369] width 12 height 7
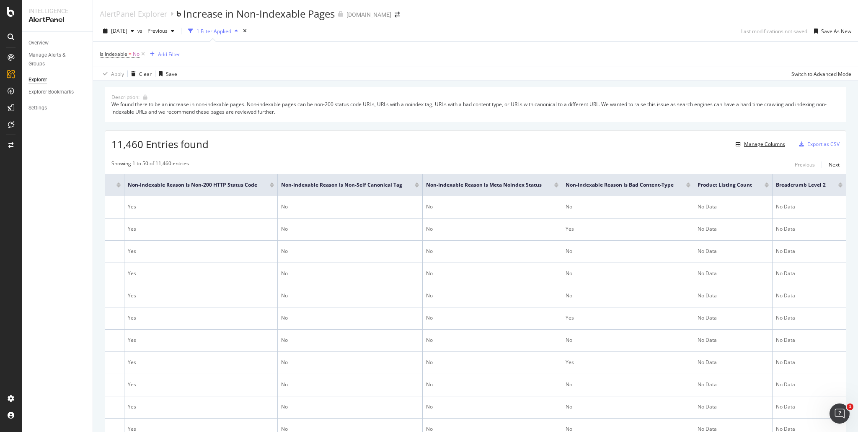
scroll to position [0, 261]
click at [404, 184] on icon at bounding box center [407, 184] width 6 height 6
click at [765, 187] on div at bounding box center [767, 186] width 4 height 2
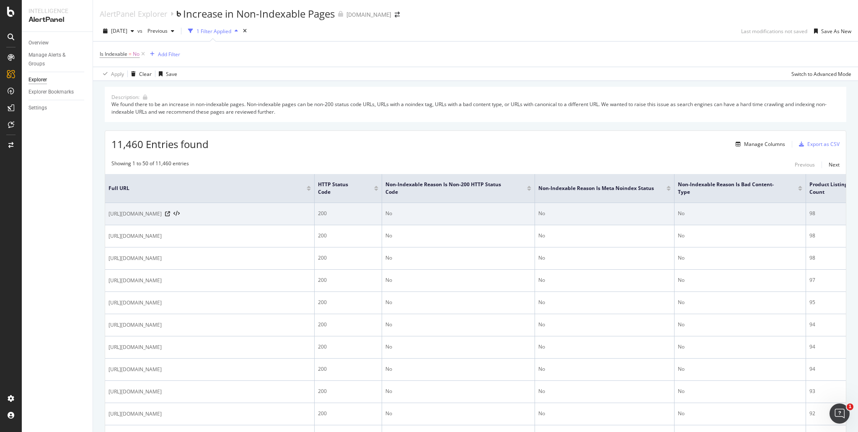
click at [180, 216] on div at bounding box center [172, 214] width 15 height 6
click at [170, 214] on icon at bounding box center [167, 213] width 5 height 5
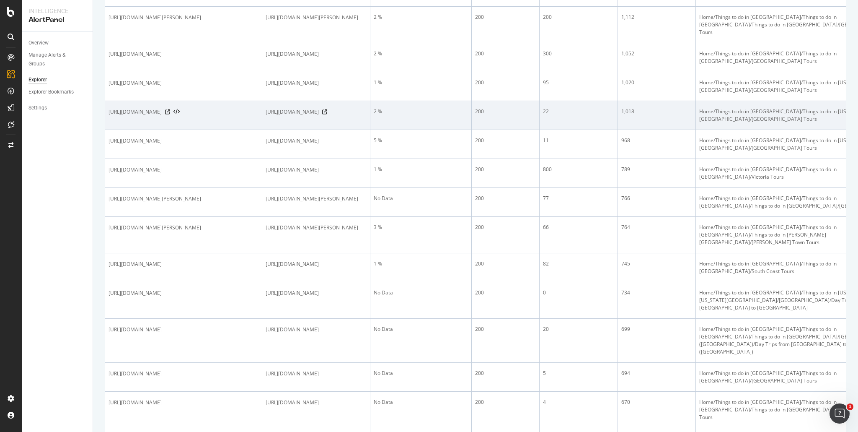
scroll to position [346, 0]
